Goal: Information Seeking & Learning: Learn about a topic

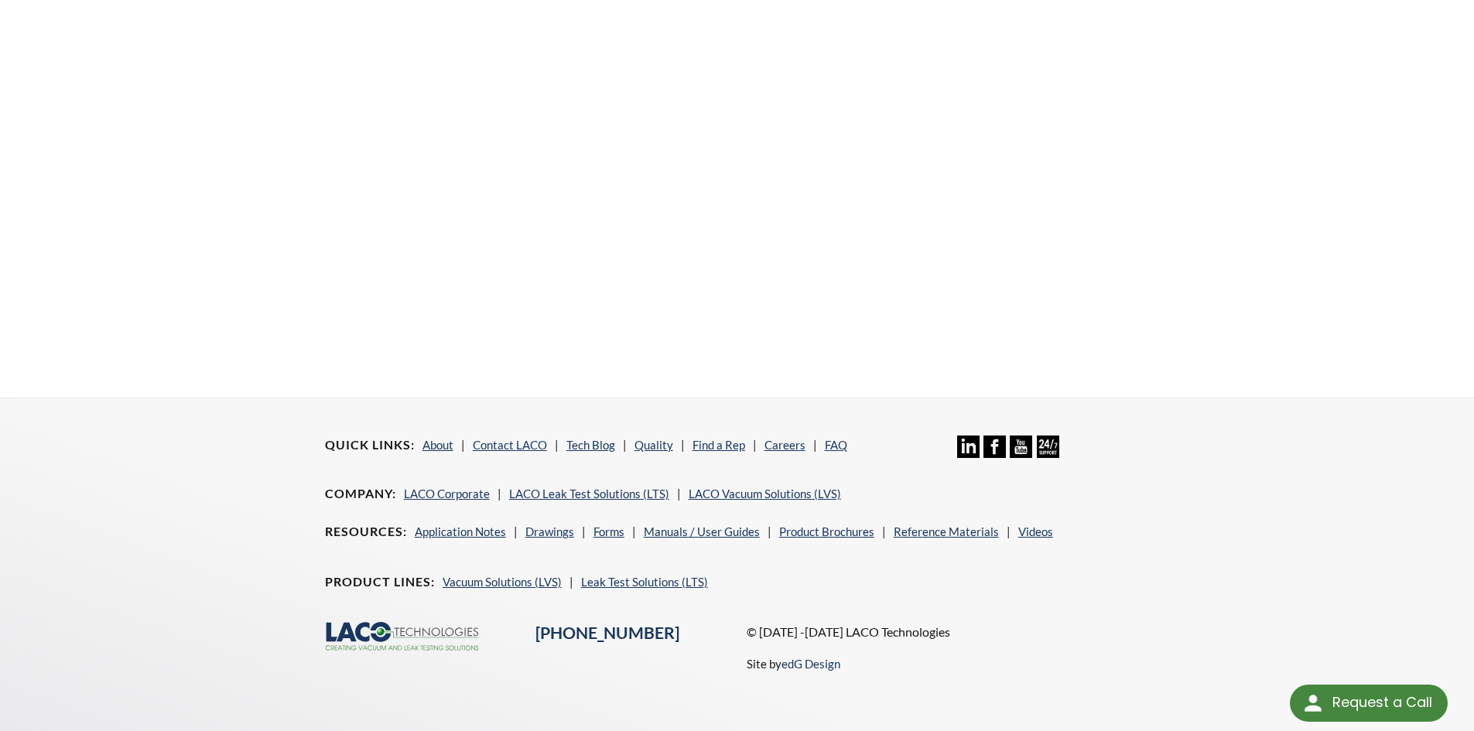
scroll to position [379, 0]
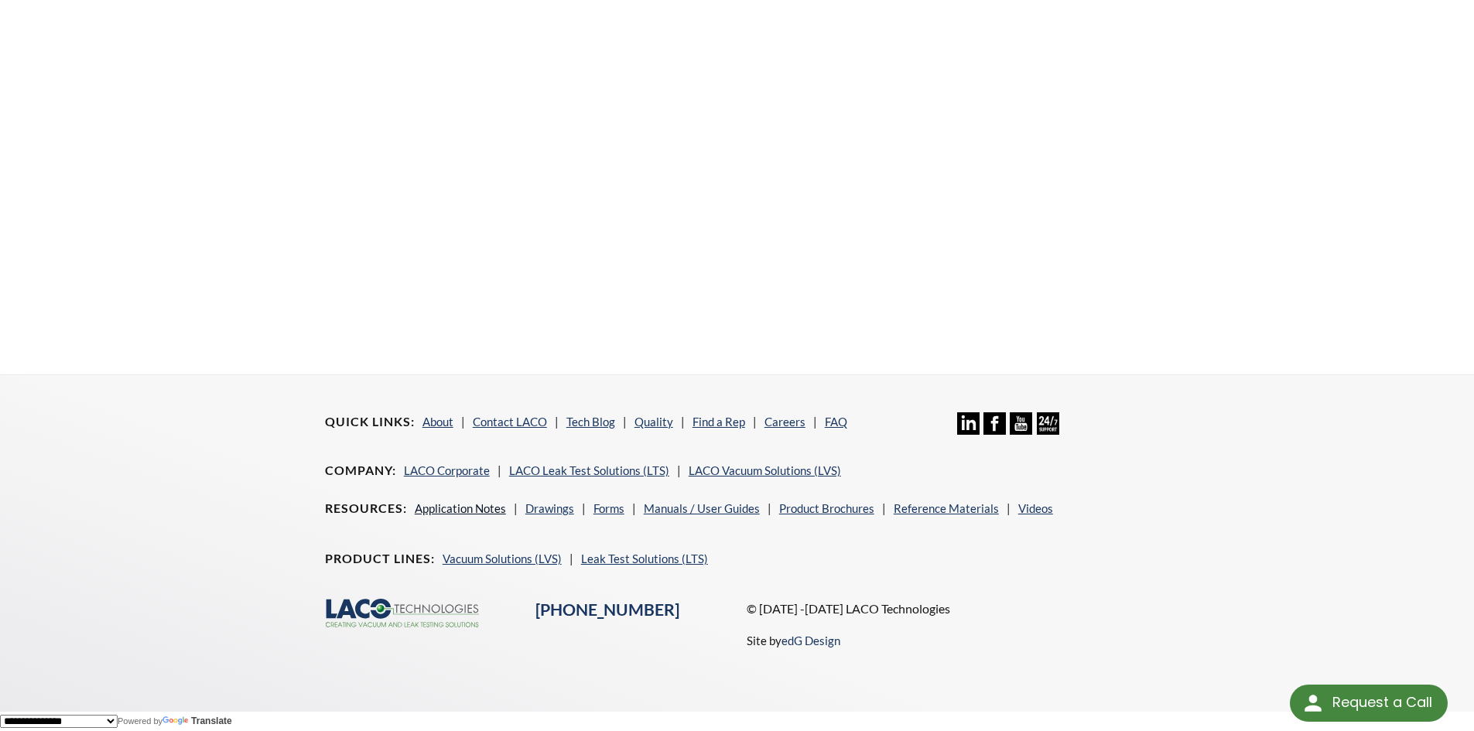
click at [474, 506] on link "Application Notes" at bounding box center [460, 508] width 91 height 14
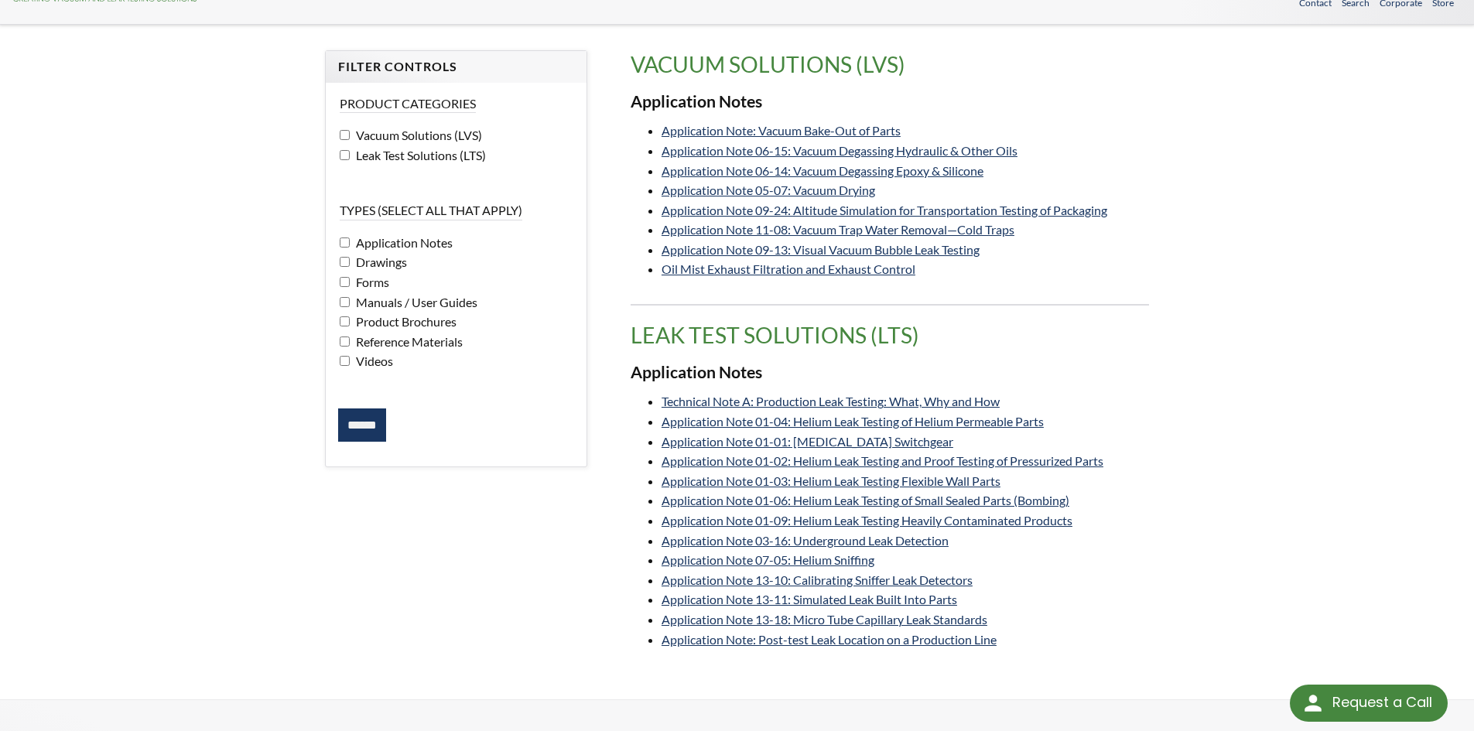
scroll to position [77, 0]
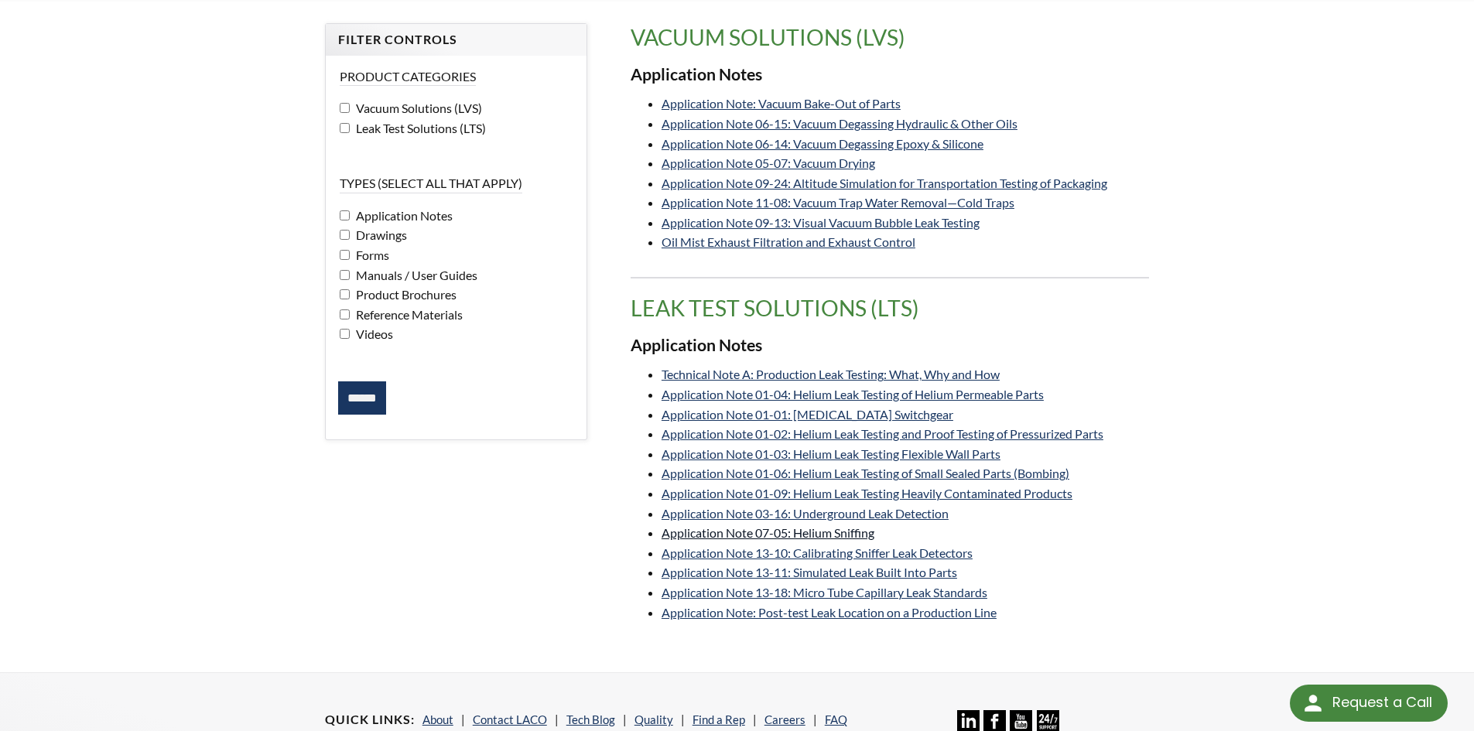
click at [792, 529] on link "Application Note 07-05: Helium Sniffing" at bounding box center [767, 532] width 213 height 15
click at [872, 616] on link "Application Note: Post-test Leak Location on a Production Line" at bounding box center [828, 612] width 335 height 15
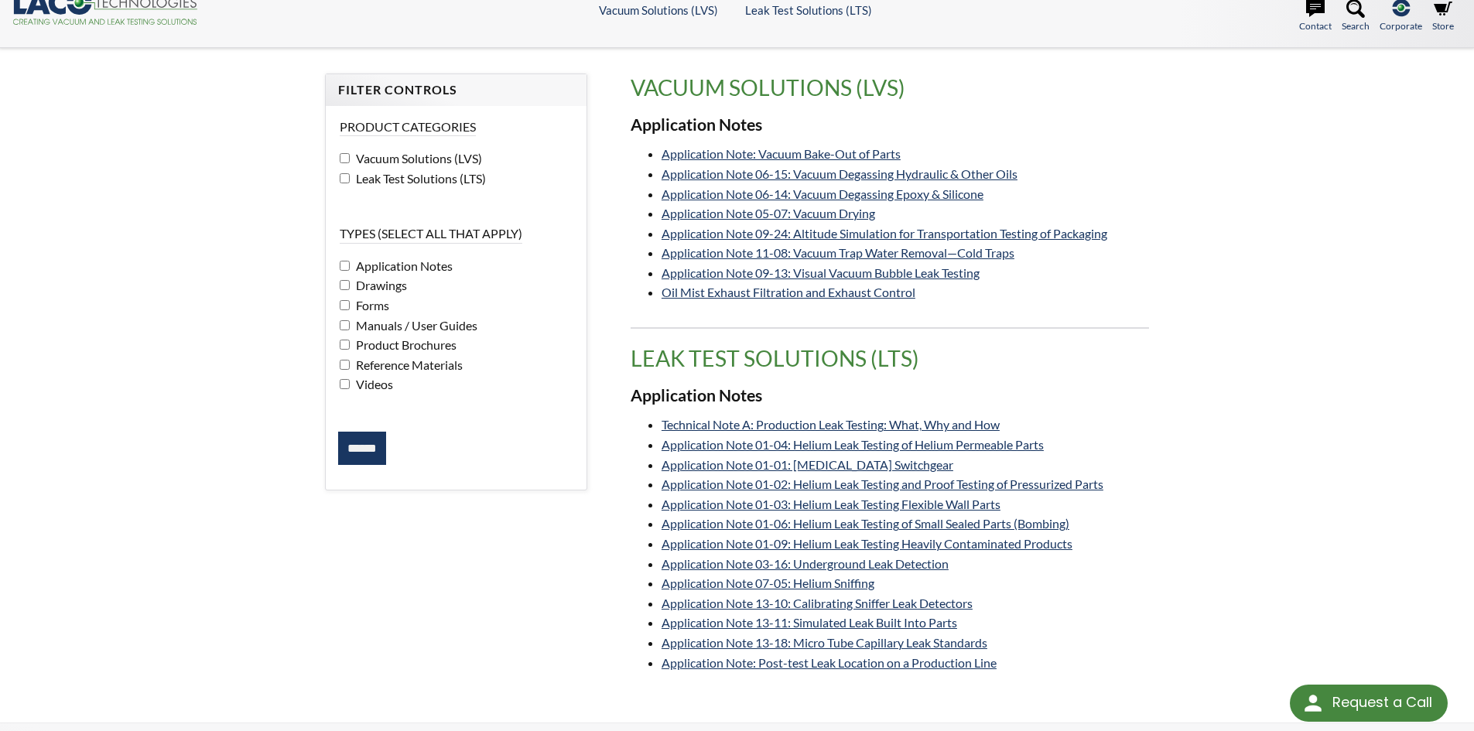
scroll to position [0, 0]
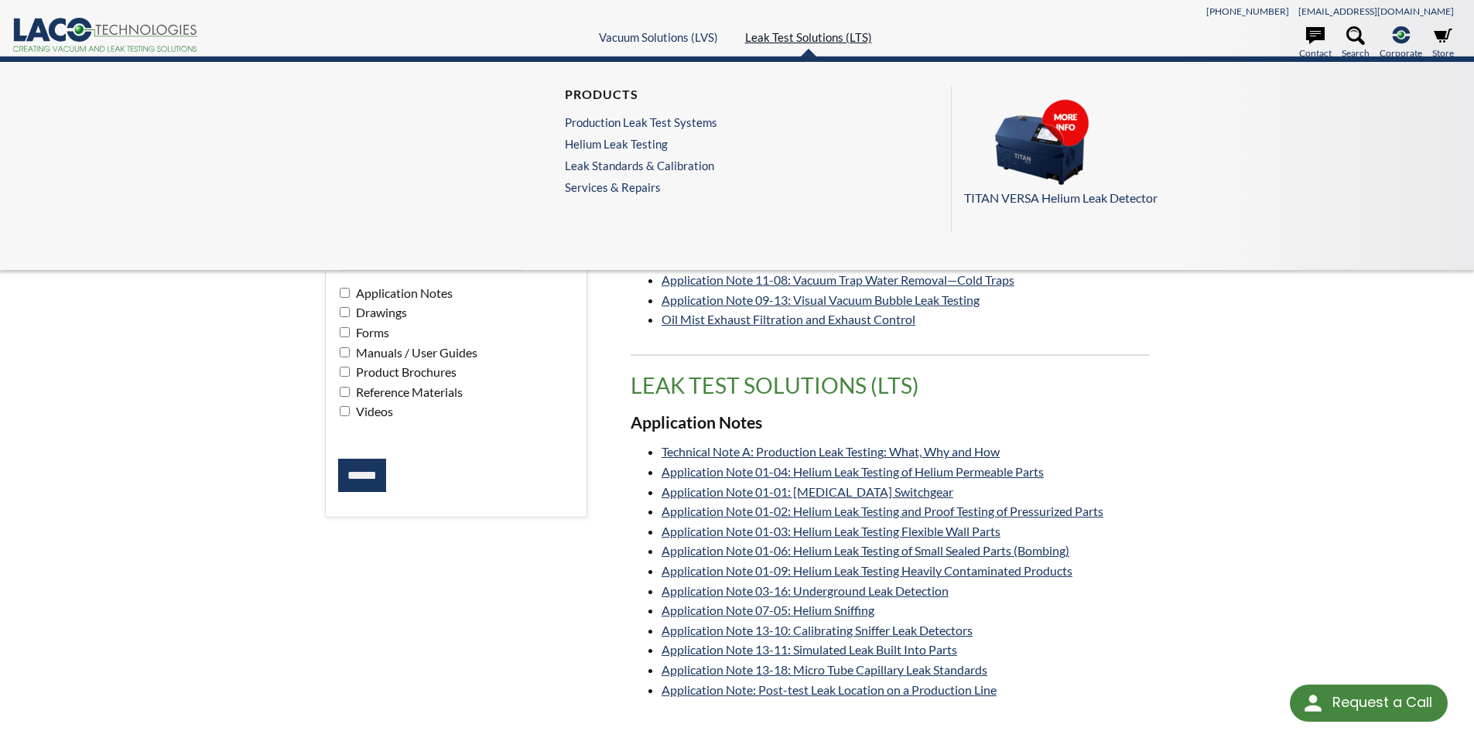
click at [799, 32] on link "Leak Test Solutions (LTS)" at bounding box center [808, 37] width 127 height 14
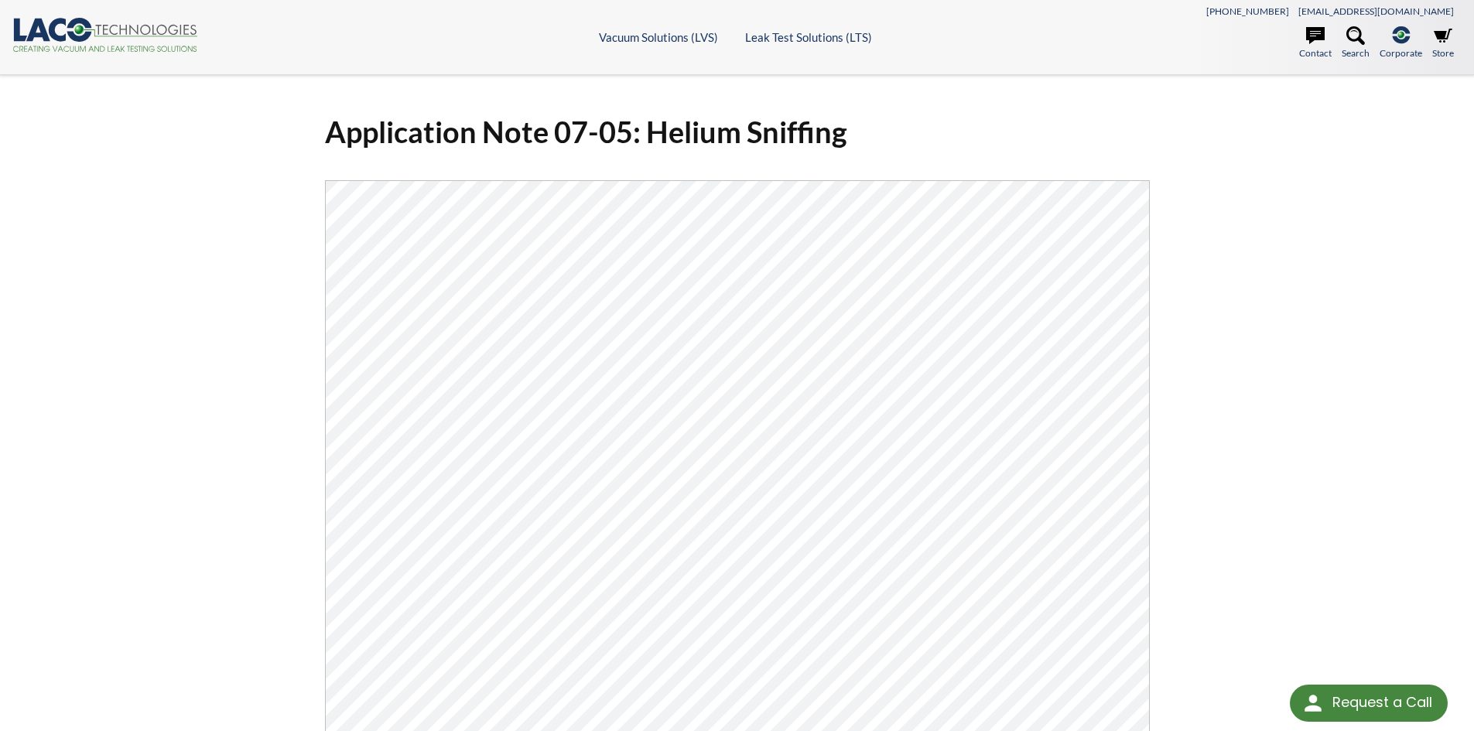
scroll to position [309, 0]
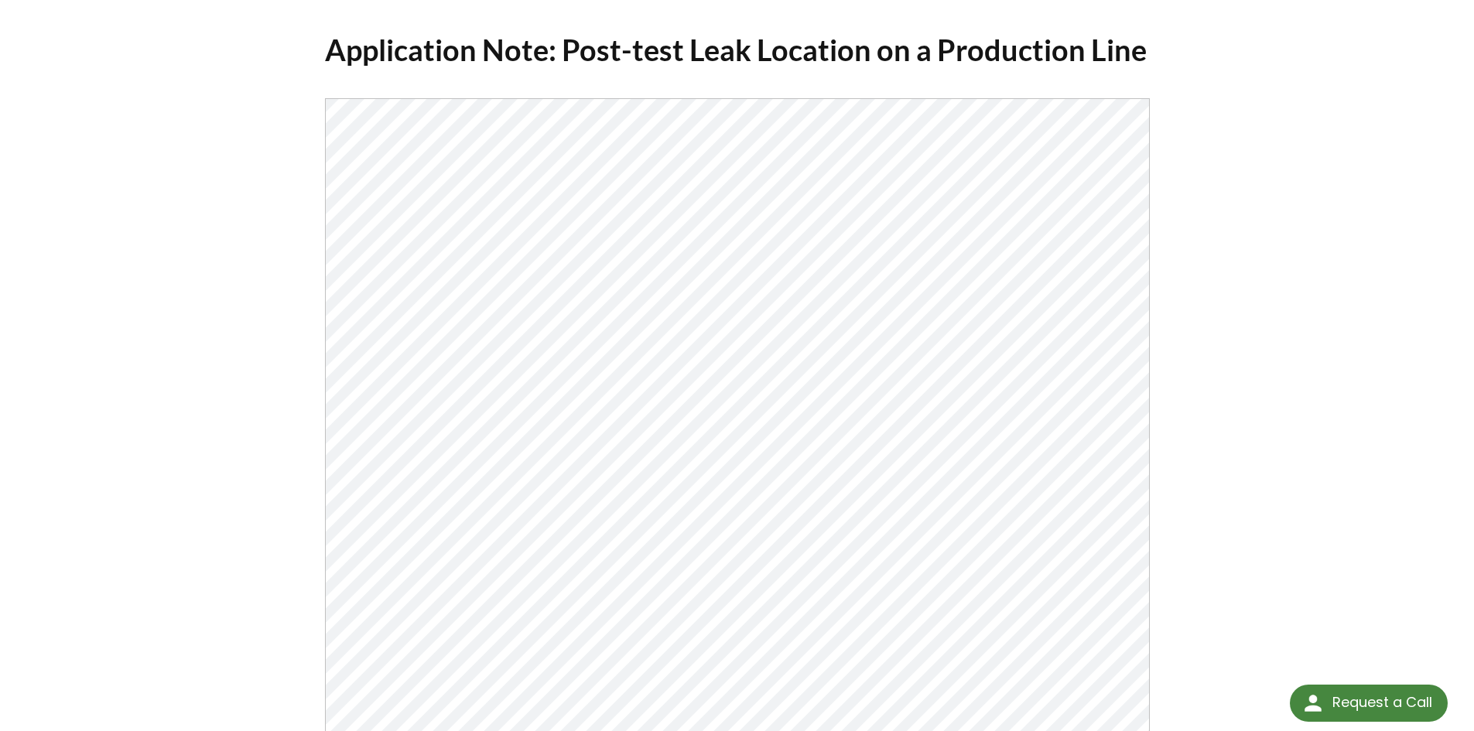
scroll to position [232, 0]
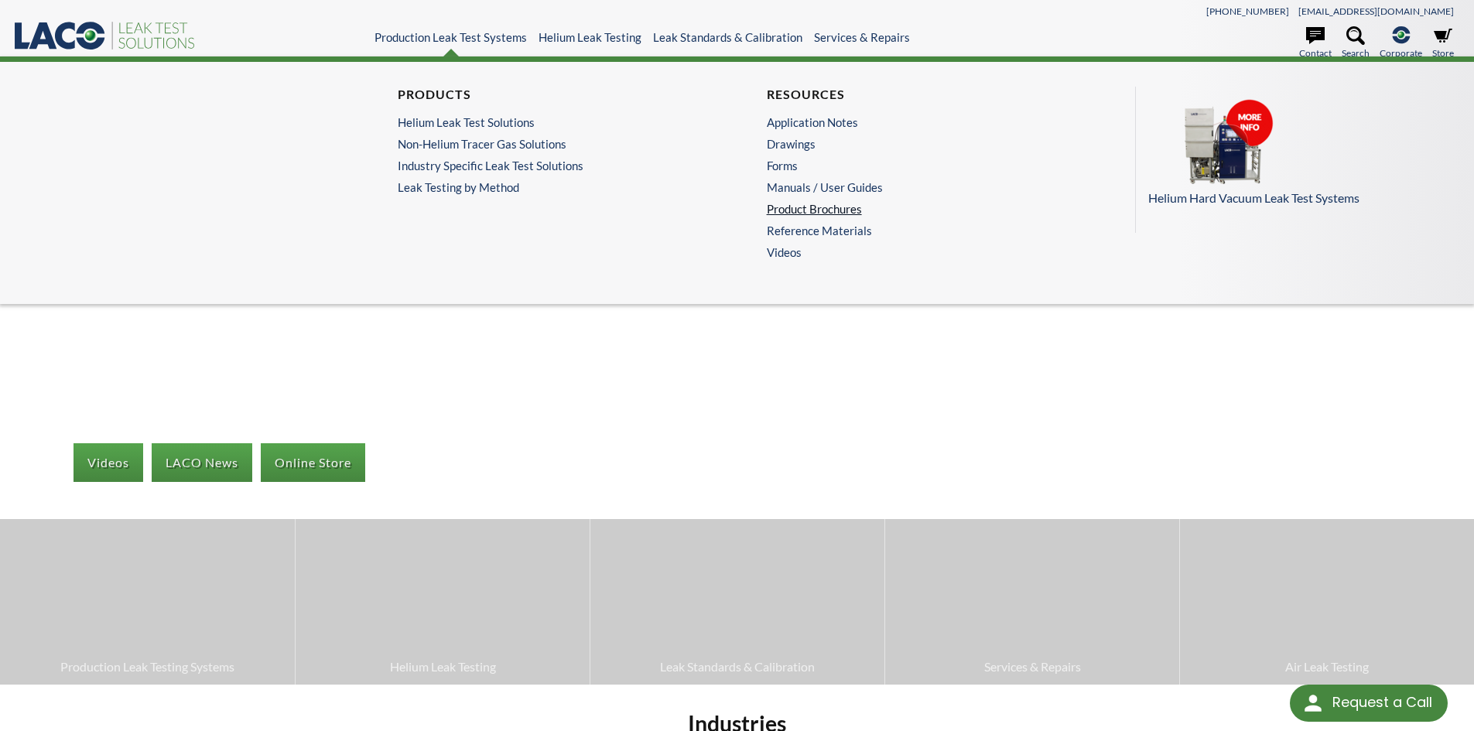
click at [783, 203] on link "Product Brochures" at bounding box center [918, 209] width 302 height 14
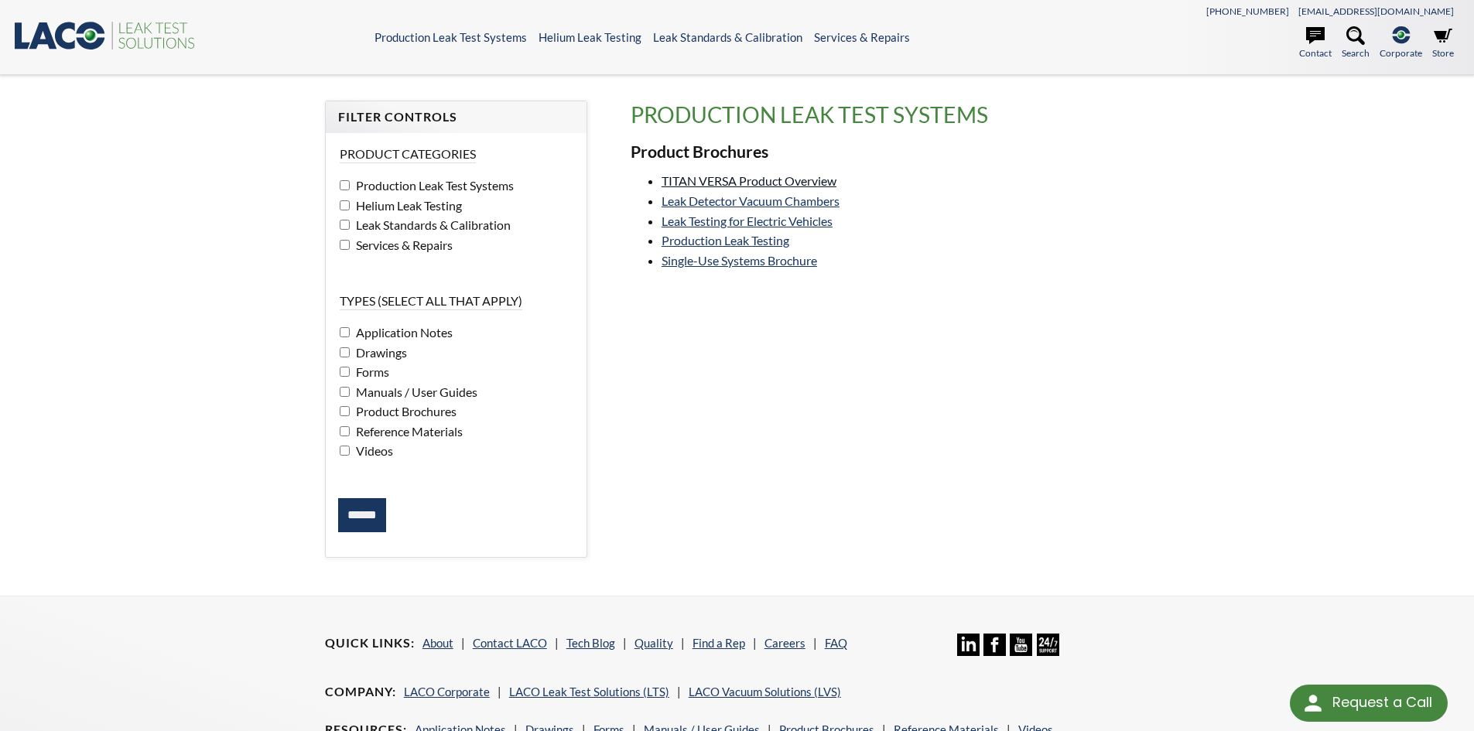
click at [755, 175] on link "TITAN VERSA Product Overview" at bounding box center [748, 180] width 175 height 15
click at [372, 516] on input "******" at bounding box center [362, 515] width 48 height 34
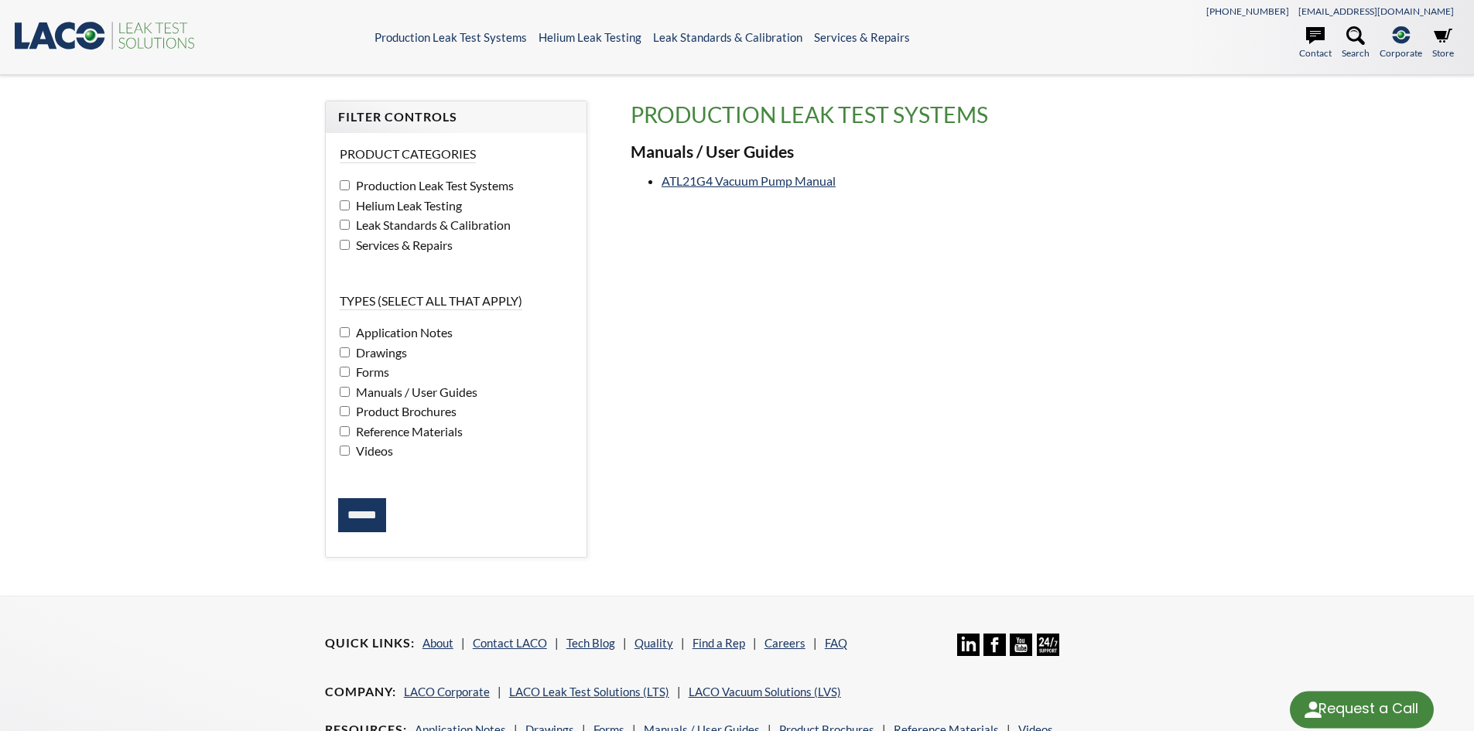
select select "Language Translate Widget"
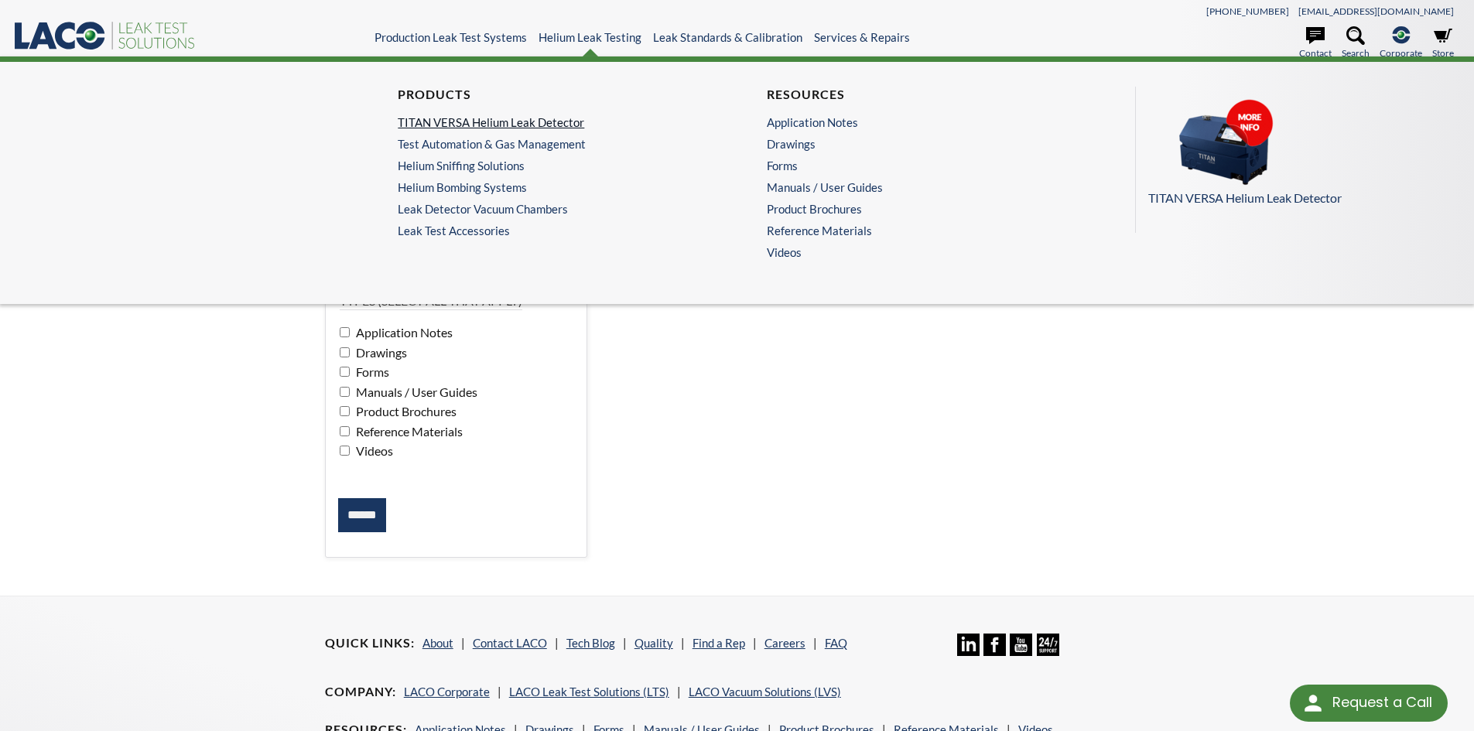
click at [481, 118] on link "TITAN VERSA Helium Leak Detector" at bounding box center [549, 122] width 302 height 14
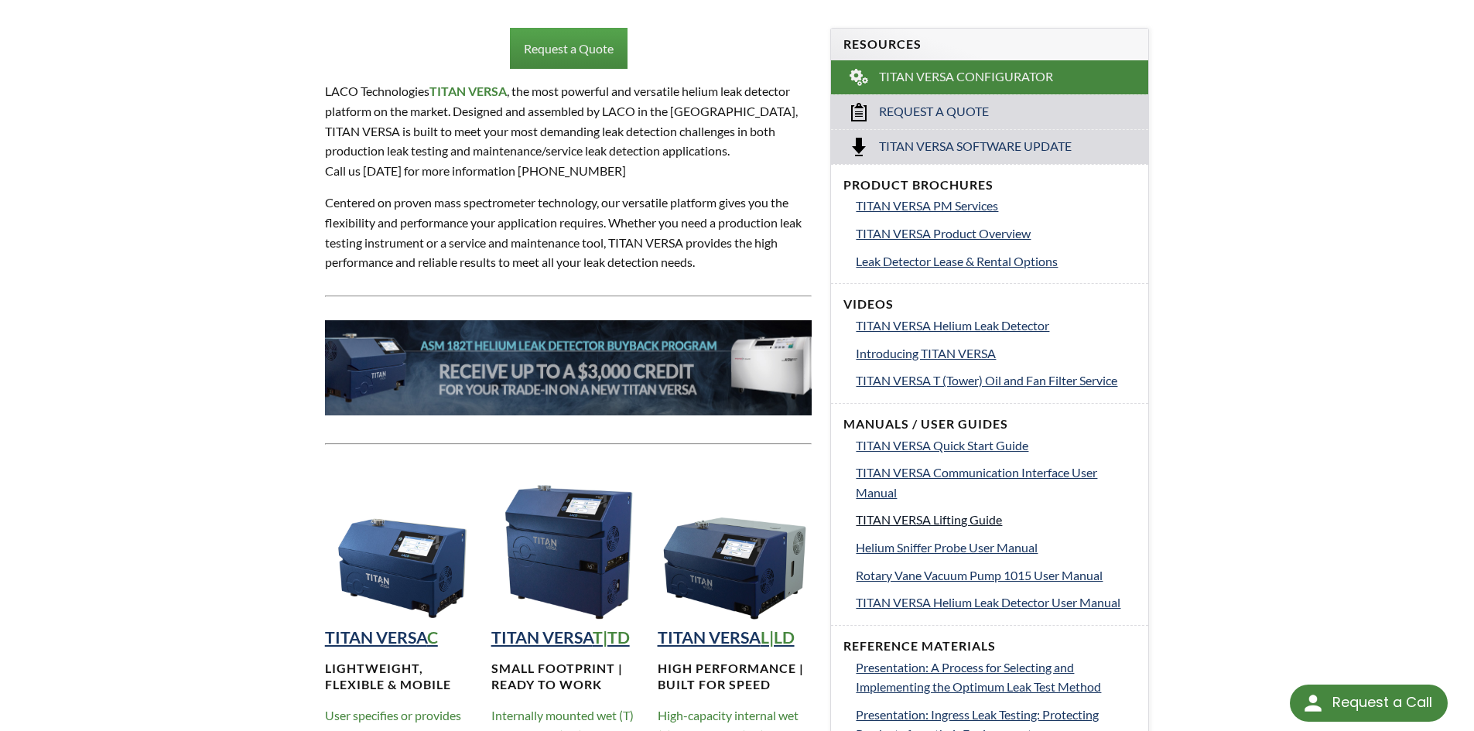
scroll to position [542, 0]
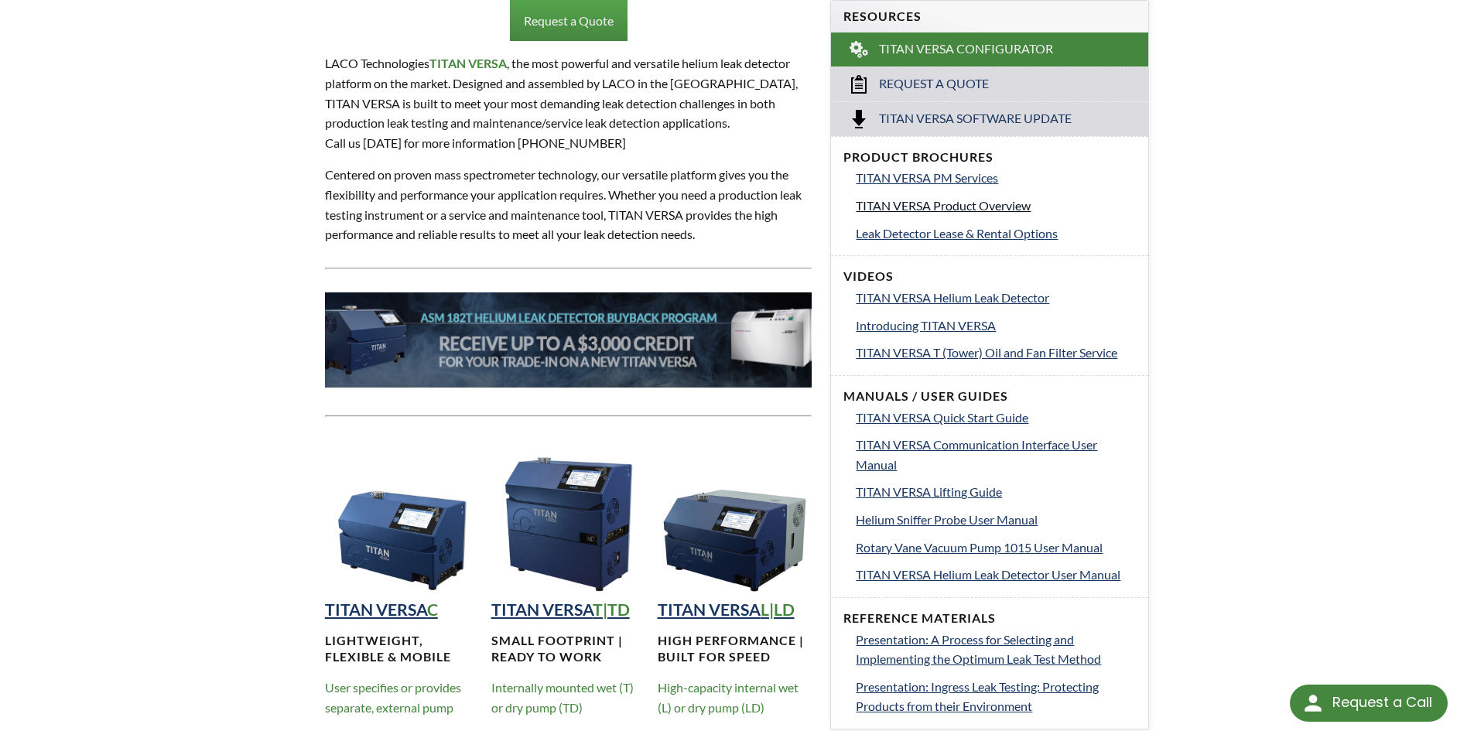
click at [922, 206] on span "TITAN VERSA Product Overview" at bounding box center [943, 205] width 175 height 15
click at [931, 171] on span "TITAN VERSA PM Services" at bounding box center [927, 176] width 142 height 15
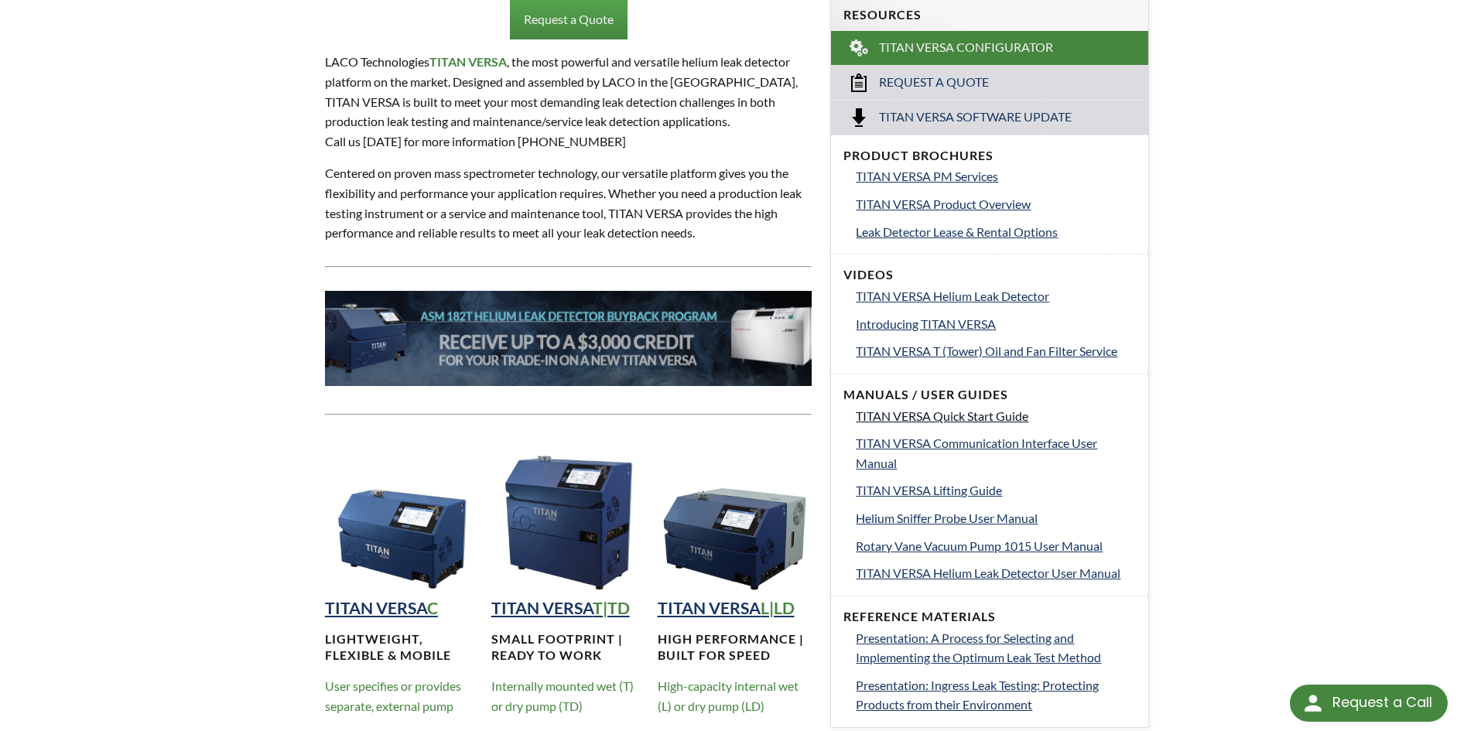
click at [937, 417] on span "TITAN VERSA Quick Start Guide" at bounding box center [942, 415] width 173 height 15
click at [903, 445] on span "TITAN VERSA Communication Interface User Manual" at bounding box center [976, 452] width 241 height 35
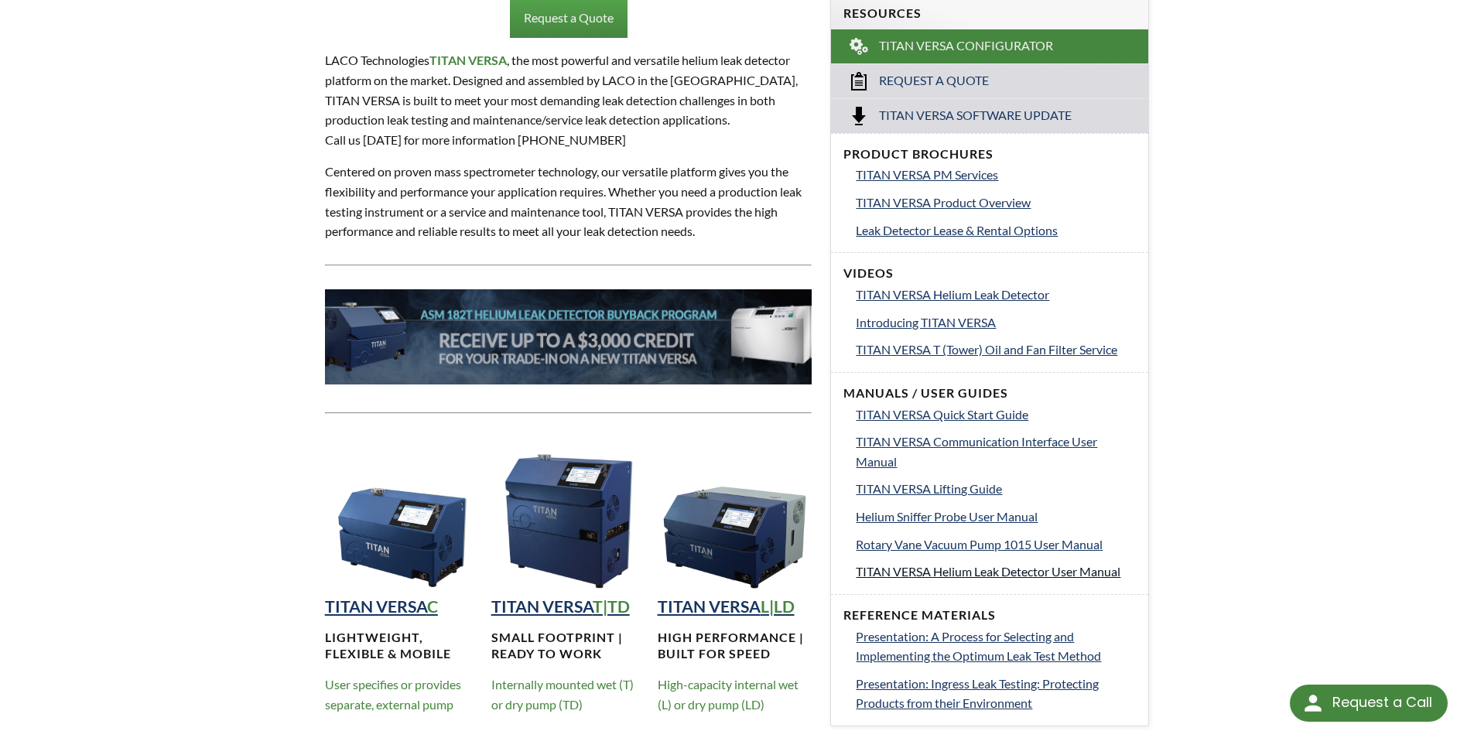
click at [1024, 566] on span "TITAN VERSA Helium Leak Detector User Manual" at bounding box center [988, 571] width 265 height 15
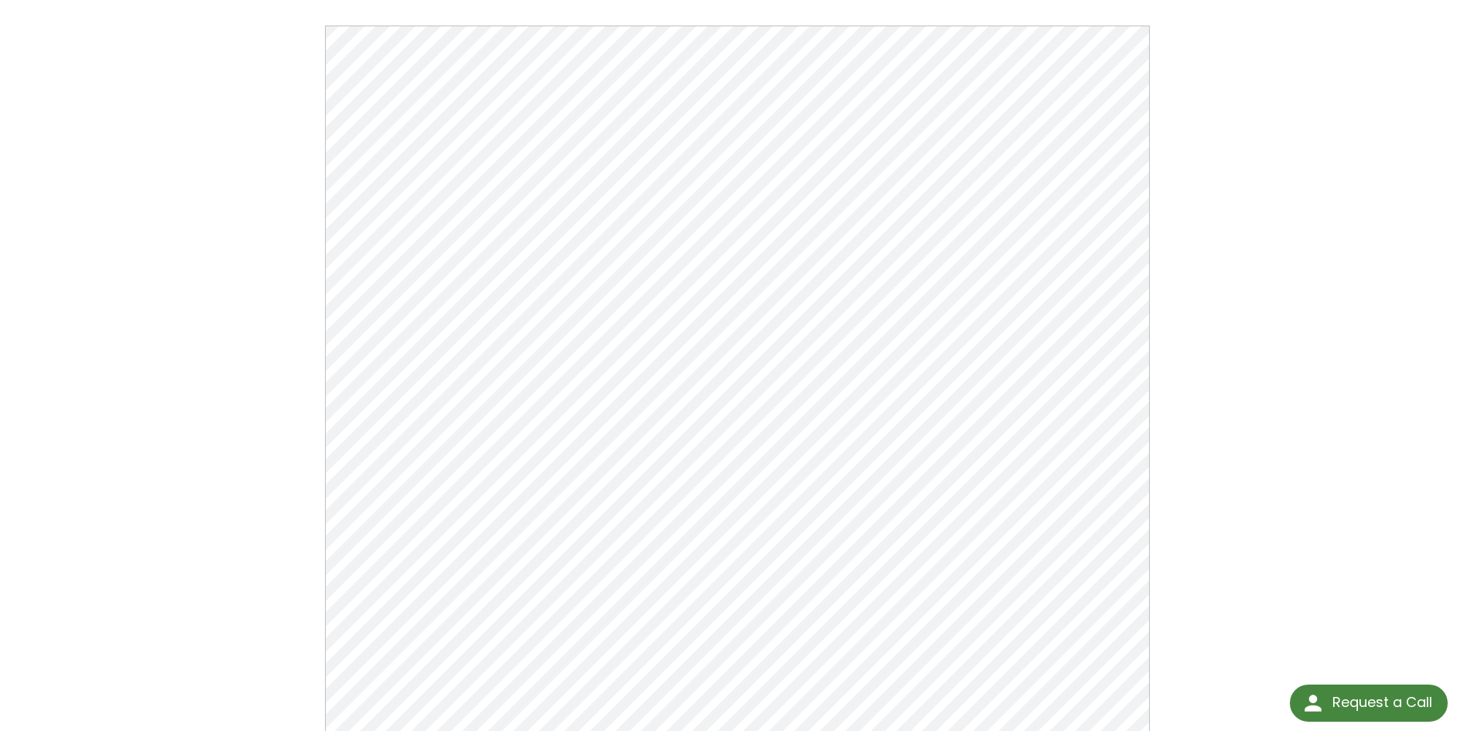
scroll to position [542, 0]
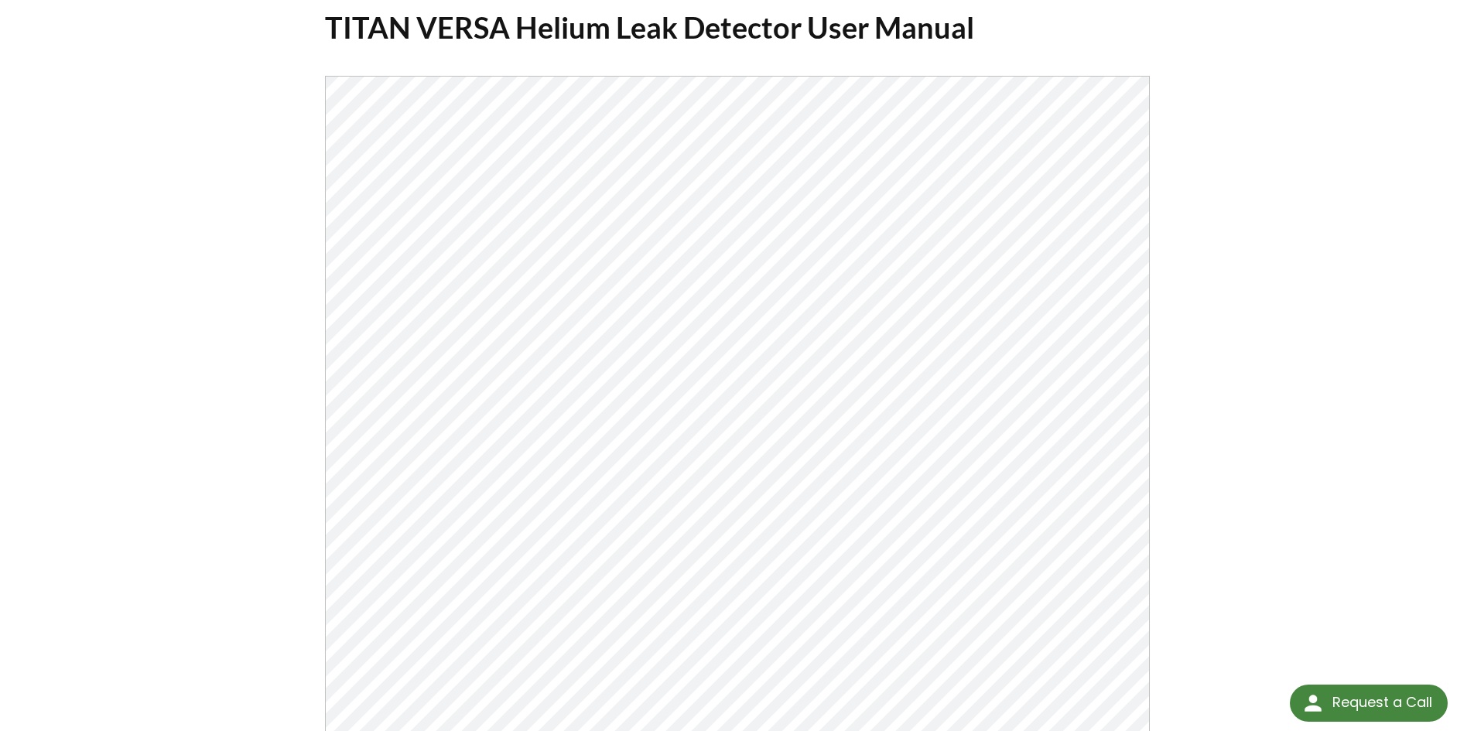
scroll to position [309, 0]
